Goal: Task Accomplishment & Management: Complete application form

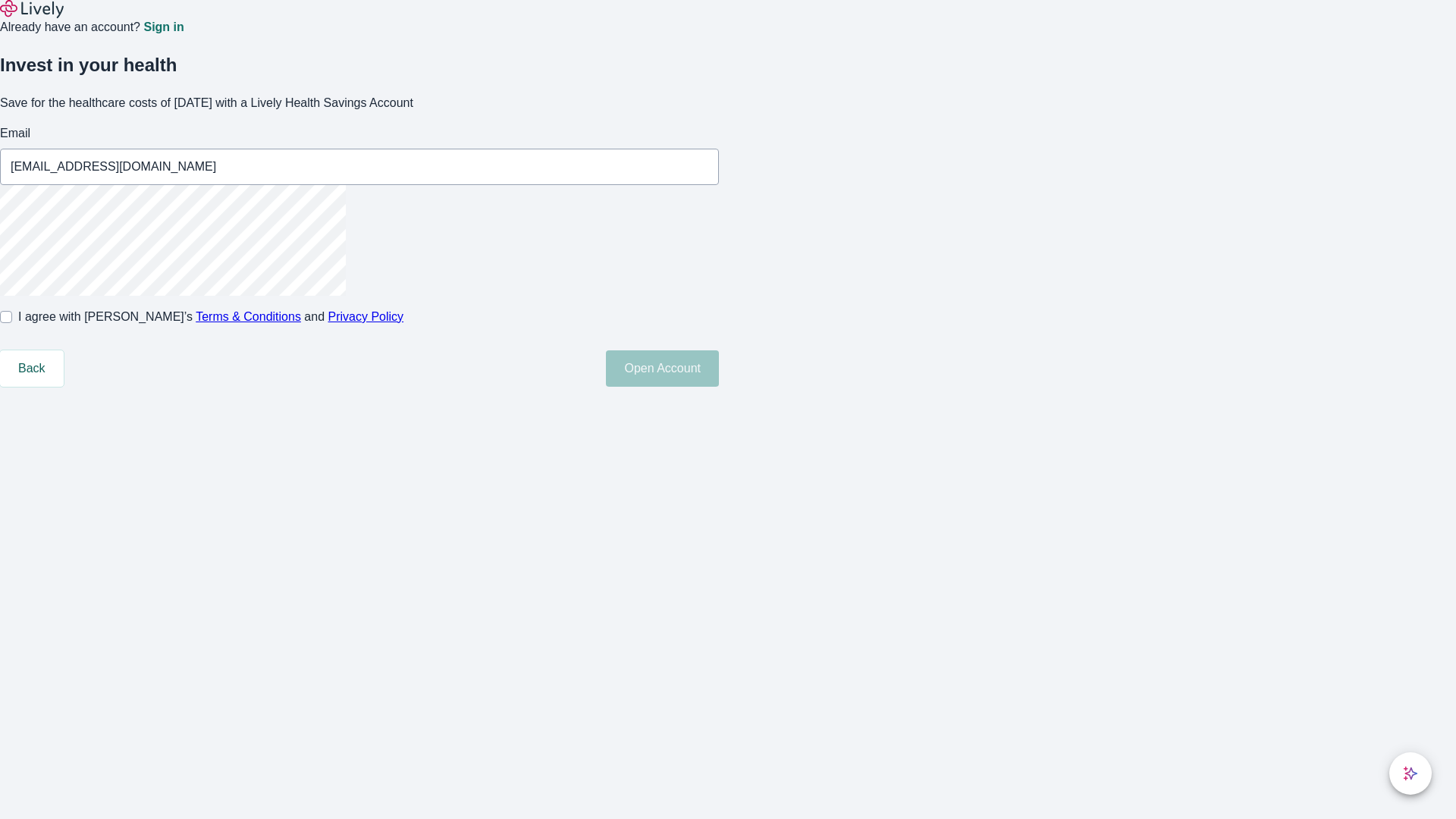
click at [12, 323] on input "I agree with Lively’s Terms & Conditions and Privacy Policy" at bounding box center [6, 317] width 12 height 12
checkbox input "true"
click at [719, 387] on button "Open Account" at bounding box center [662, 368] width 113 height 37
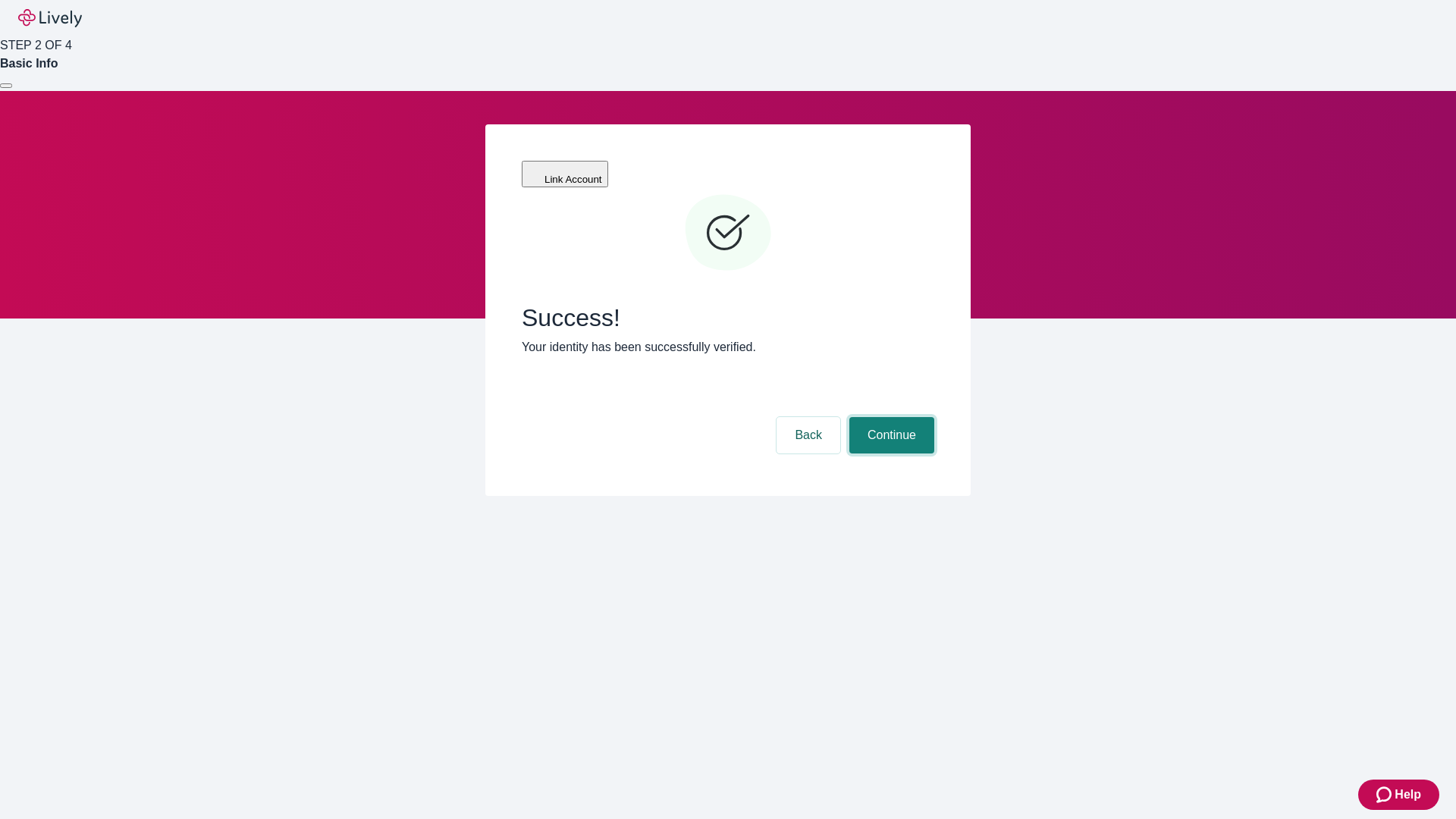
click at [889, 417] on button "Continue" at bounding box center [891, 436] width 85 height 37
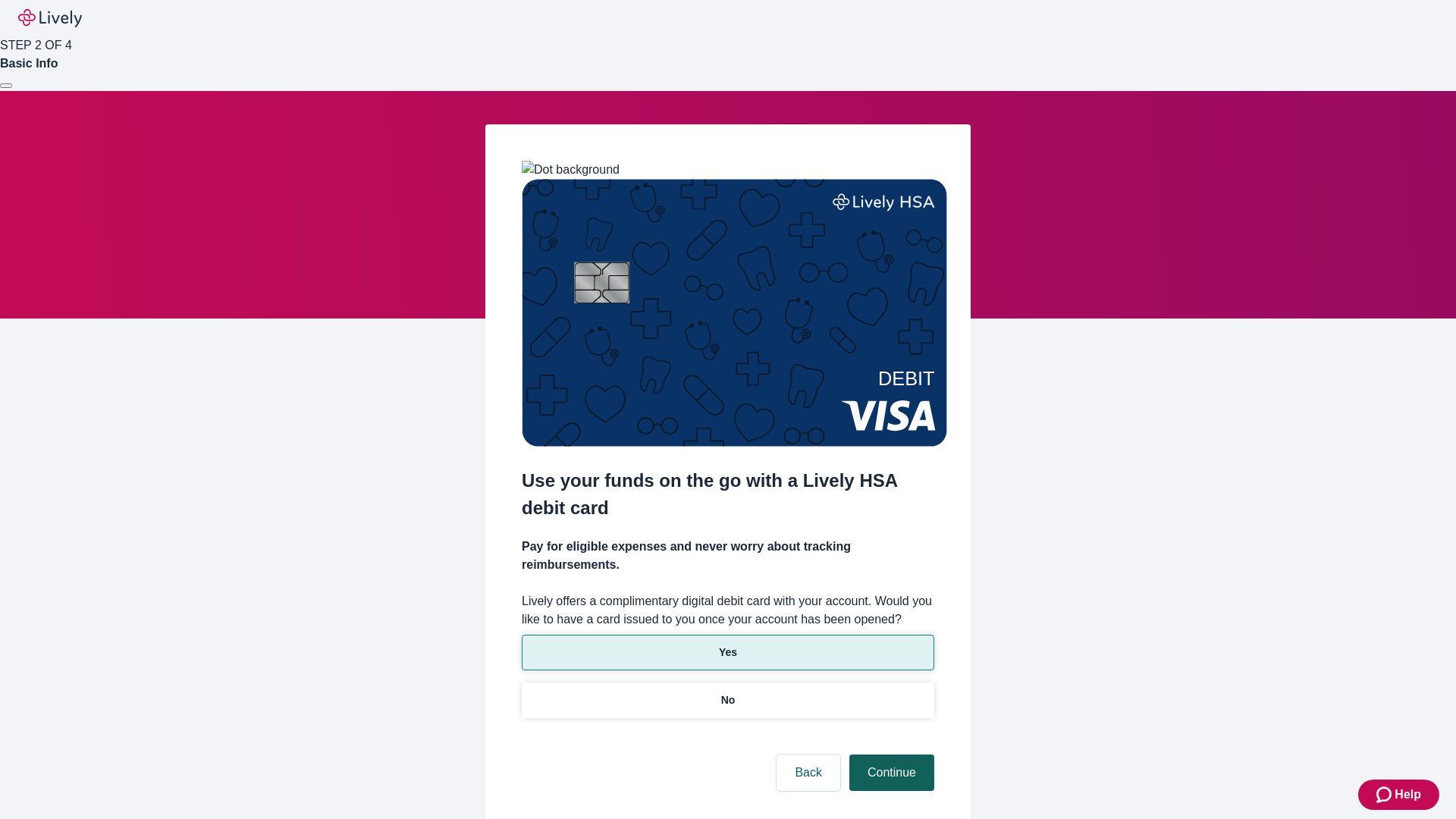
click at [727, 645] on p "Yes" at bounding box center [728, 652] width 18 height 16
click at [889, 754] on button "Continue" at bounding box center [891, 773] width 85 height 37
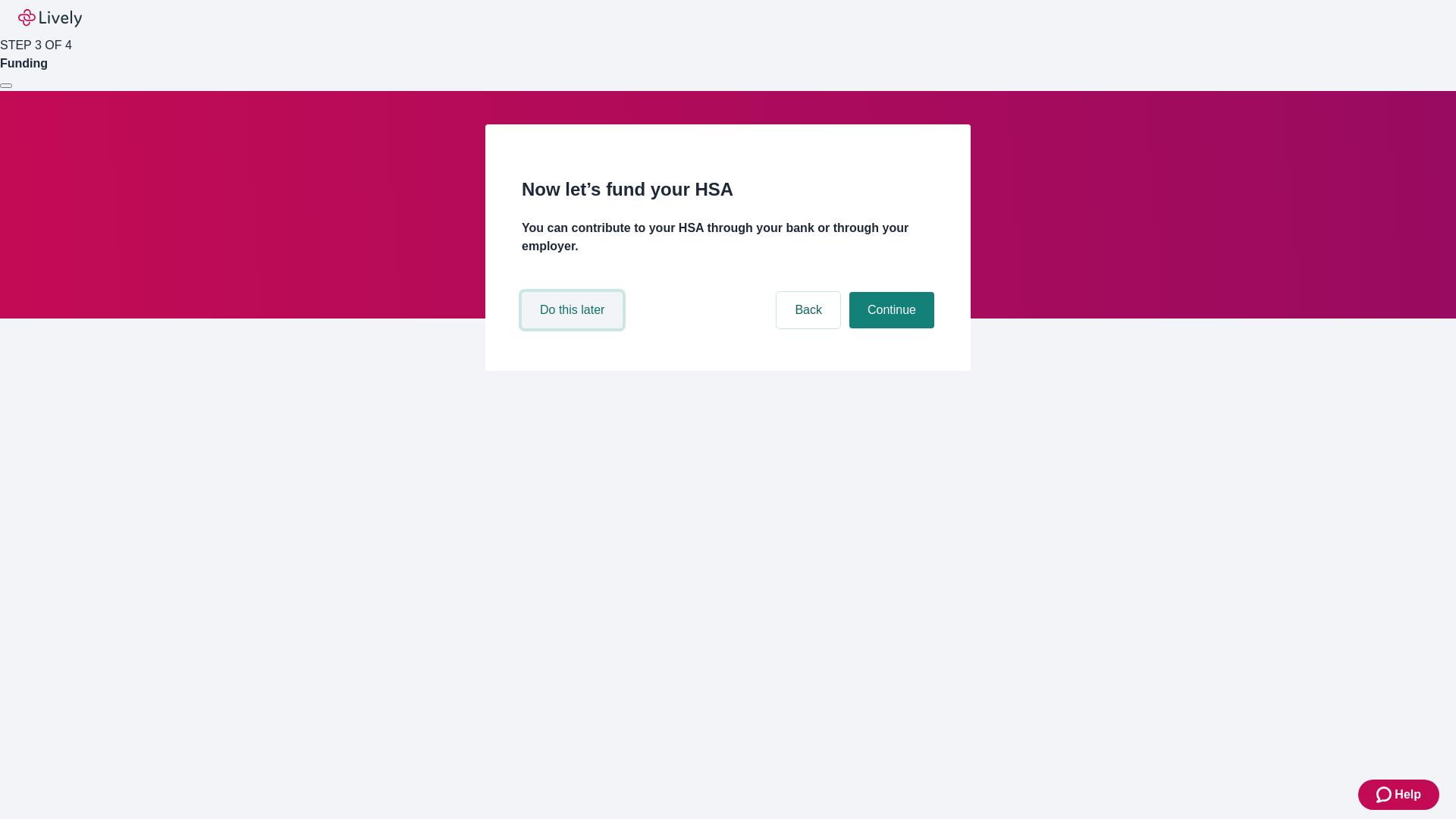
click at [575, 328] on button "Do this later" at bounding box center [572, 310] width 101 height 37
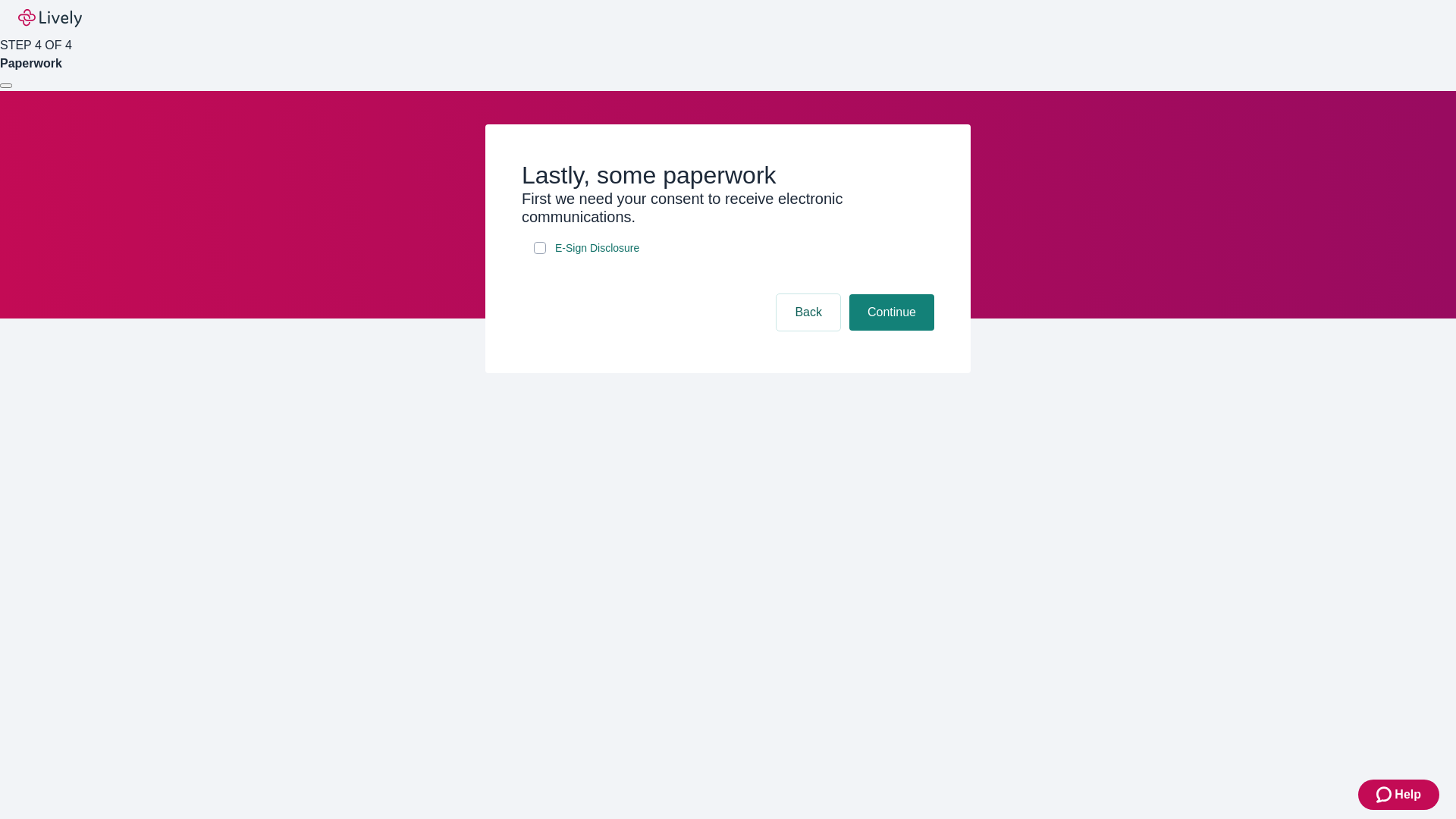
click at [540, 254] on input "E-Sign Disclosure" at bounding box center [540, 248] width 12 height 12
checkbox input "true"
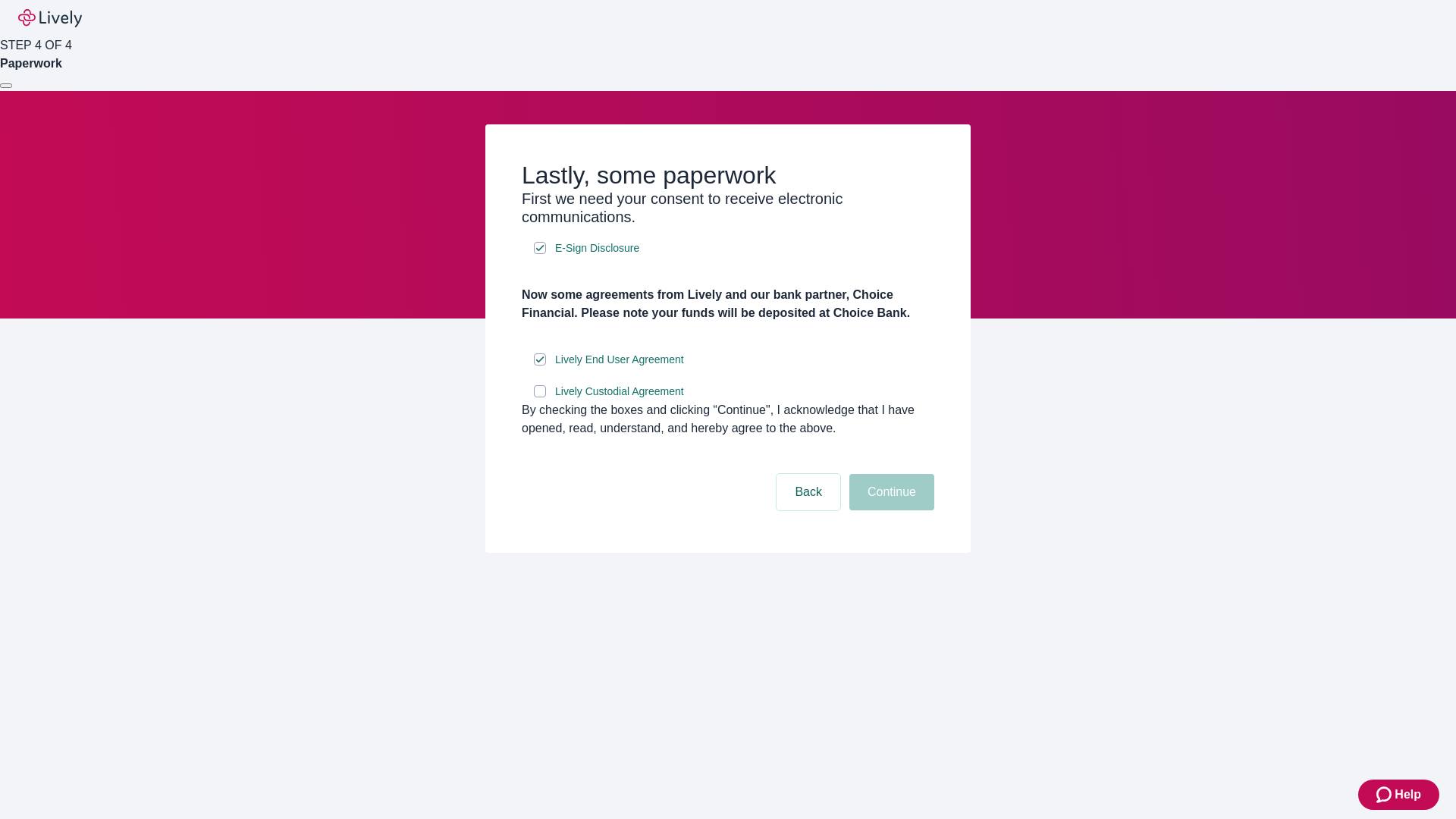
click at [540, 397] on input "Lively Custodial Agreement" at bounding box center [540, 391] width 12 height 12
checkbox input "true"
click at [889, 510] on button "Continue" at bounding box center [891, 492] width 85 height 37
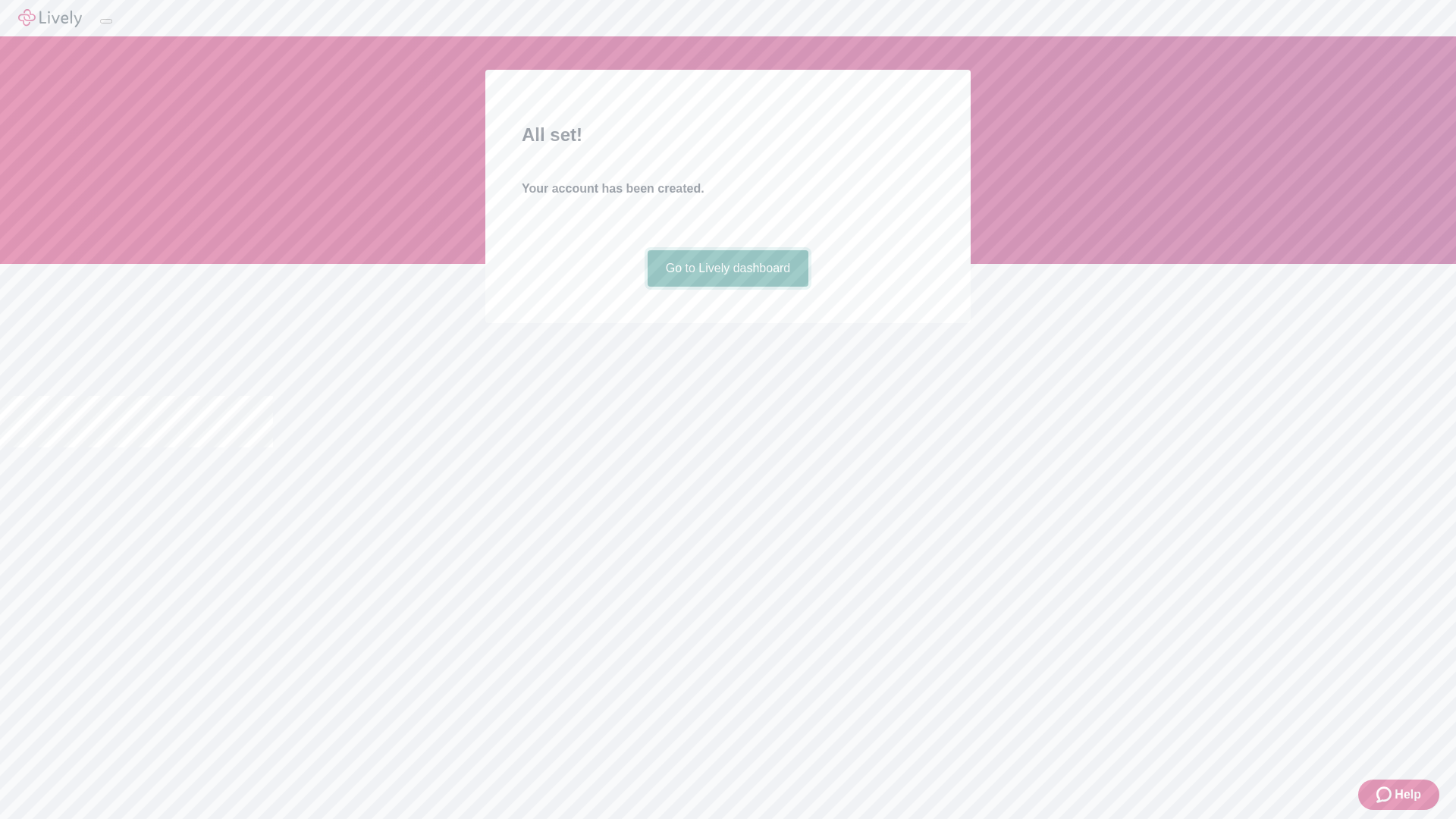
click at [727, 287] on link "Go to Lively dashboard" at bounding box center [728, 268] width 161 height 37
